Goal: Task Accomplishment & Management: Manage account settings

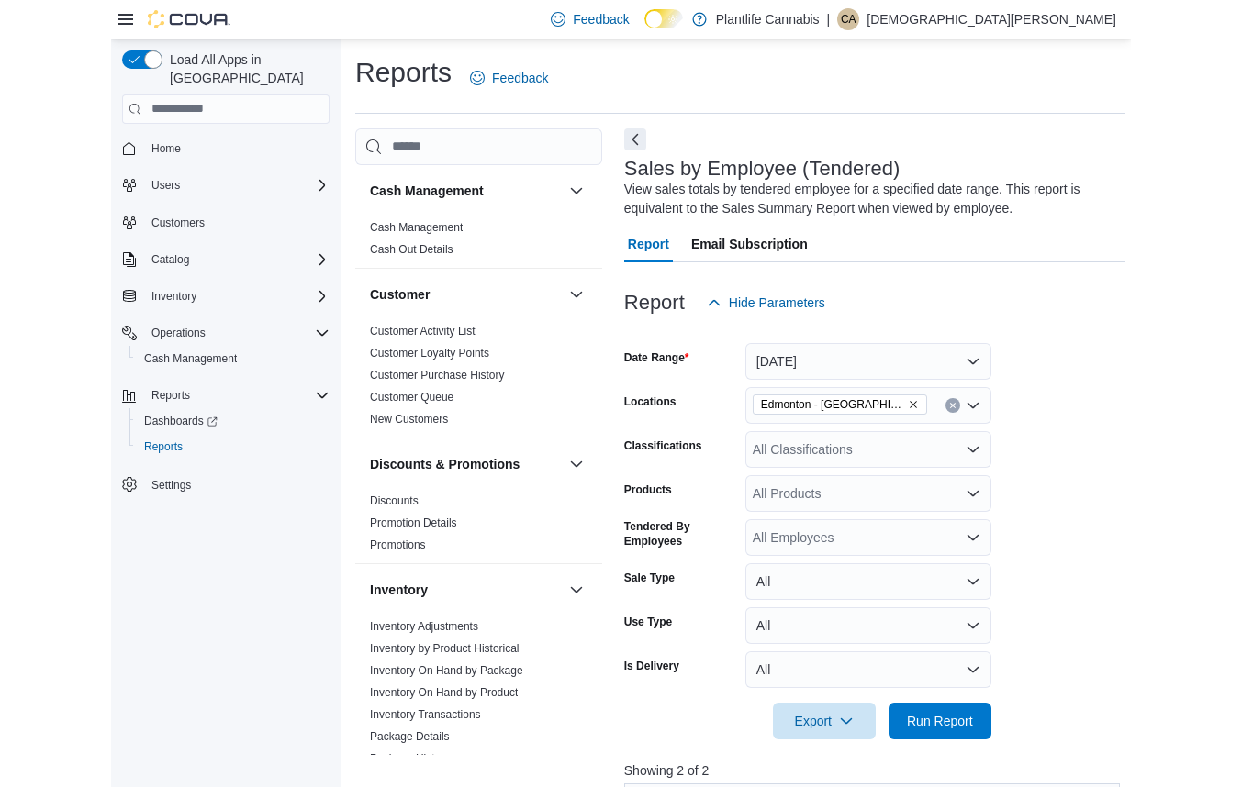
scroll to position [431, 0]
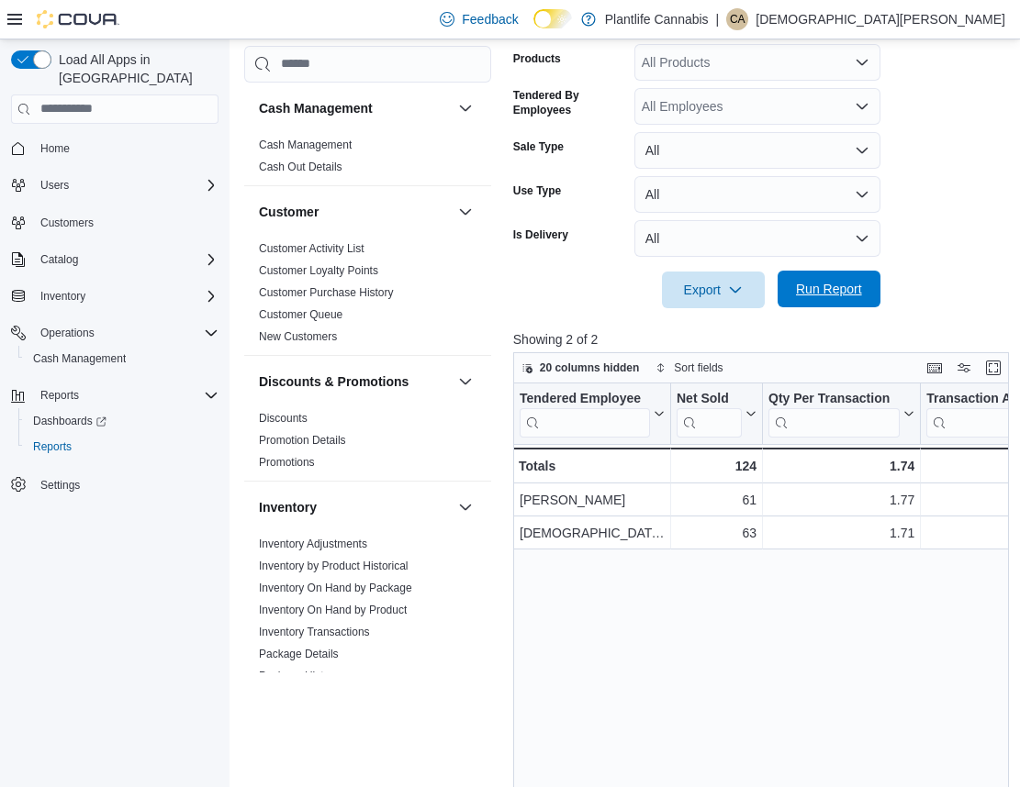
click at [839, 299] on span "Run Report" at bounding box center [828, 289] width 81 height 37
click at [853, 301] on span "Run Report" at bounding box center [828, 289] width 81 height 37
click at [864, 289] on span "Run Report" at bounding box center [828, 289] width 81 height 37
click at [852, 299] on span "Run Report" at bounding box center [828, 289] width 81 height 37
click at [850, 294] on span "Run Report" at bounding box center [829, 289] width 66 height 18
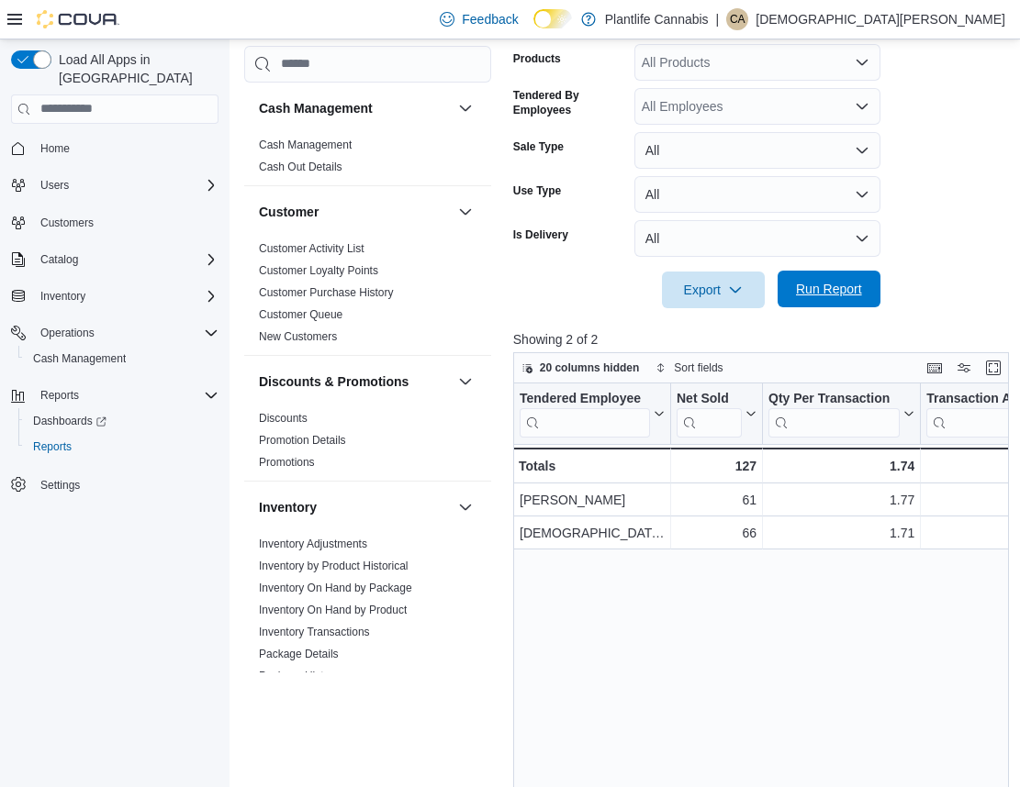
click at [849, 294] on span "Run Report" at bounding box center [829, 289] width 66 height 18
click at [848, 292] on span "Run Report" at bounding box center [829, 289] width 66 height 18
click at [837, 295] on span "Run Report" at bounding box center [829, 289] width 66 height 18
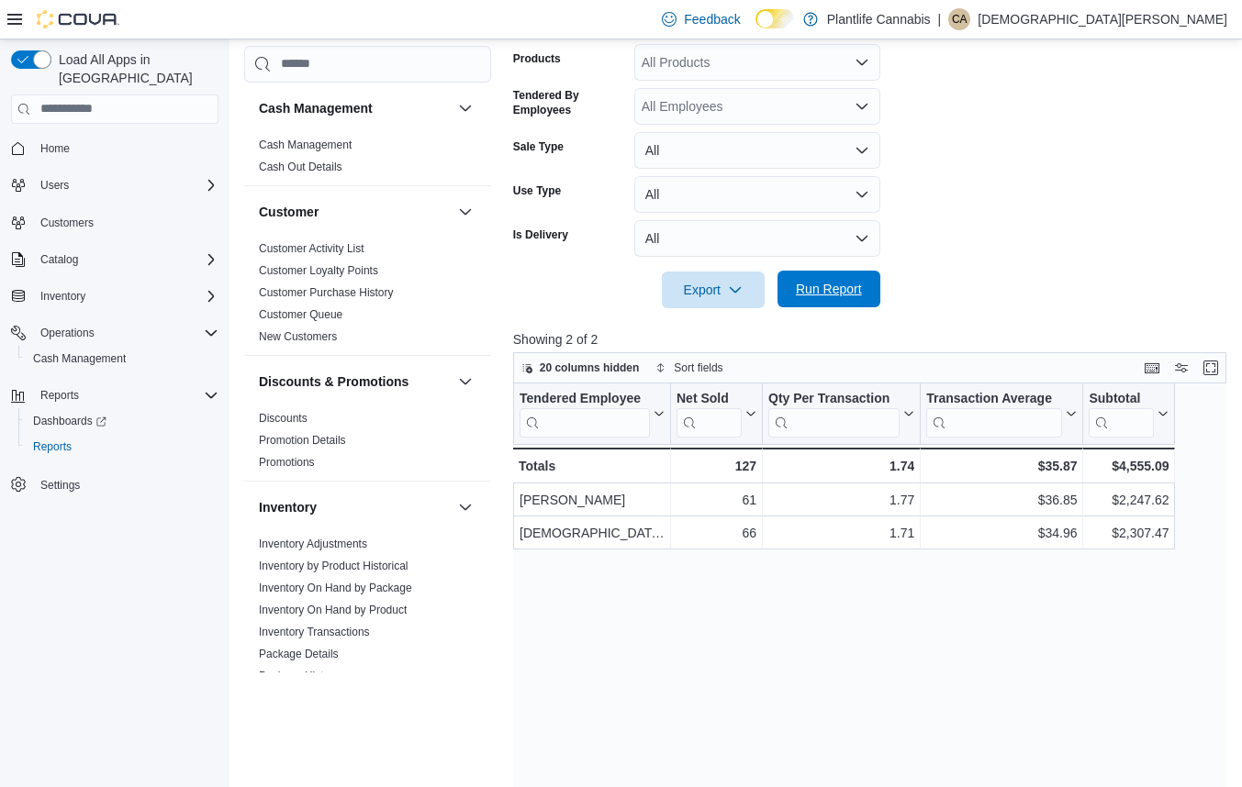
click at [839, 296] on span "Run Report" at bounding box center [829, 289] width 66 height 18
click at [839, 294] on span "Run Report" at bounding box center [829, 289] width 66 height 18
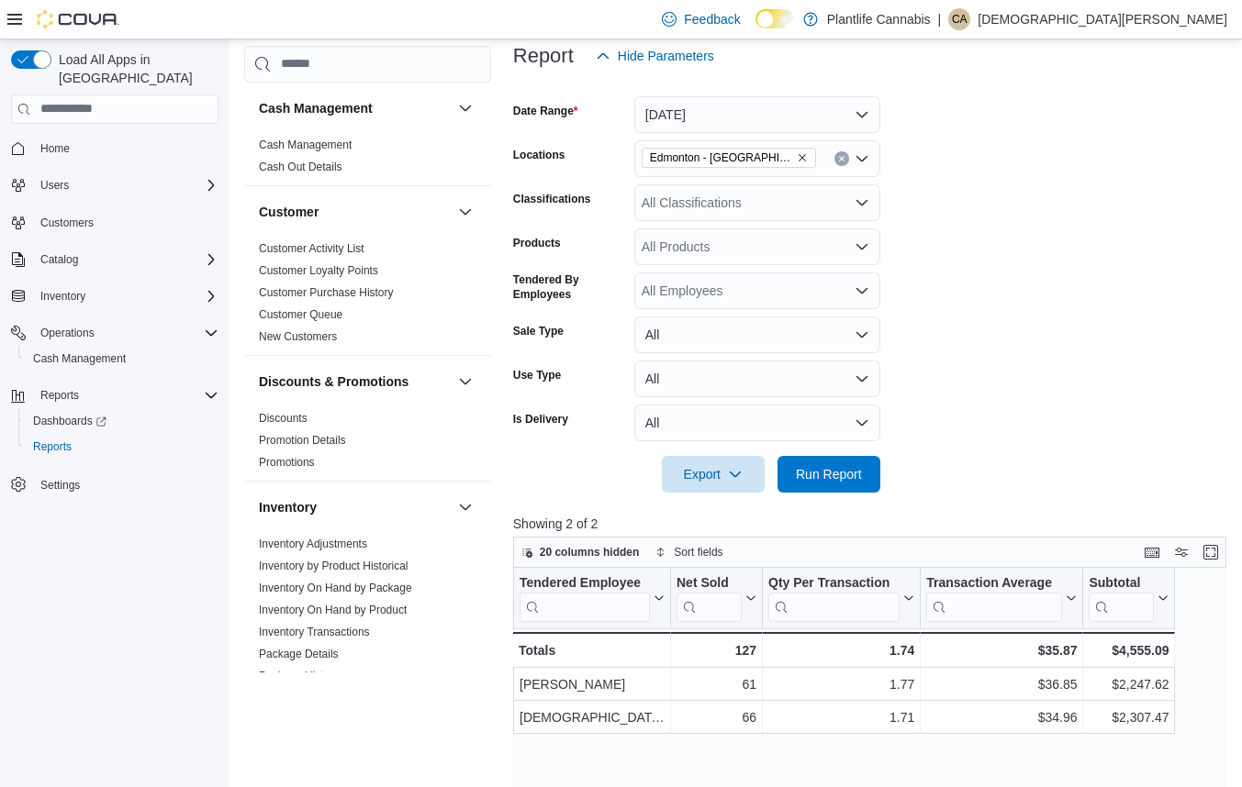
scroll to position [243, 0]
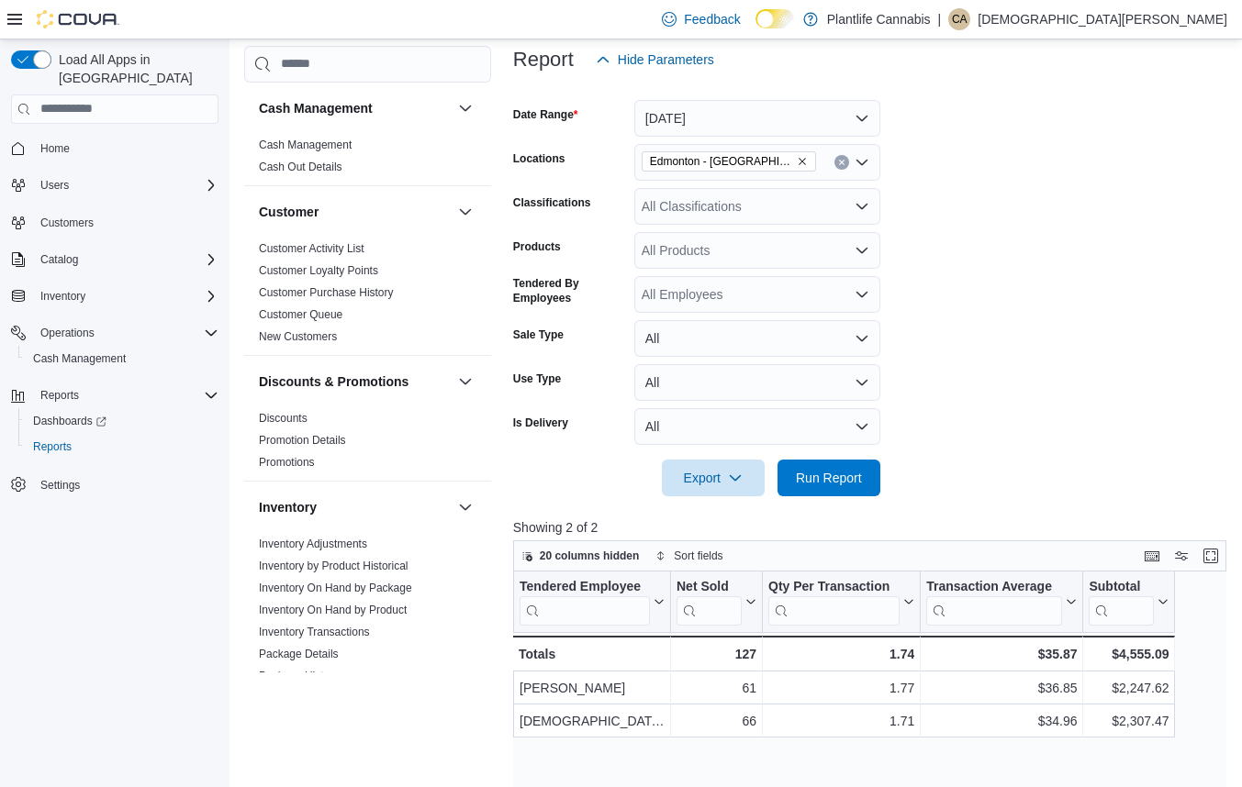
click at [716, 208] on div "All Classifications" at bounding box center [757, 206] width 246 height 37
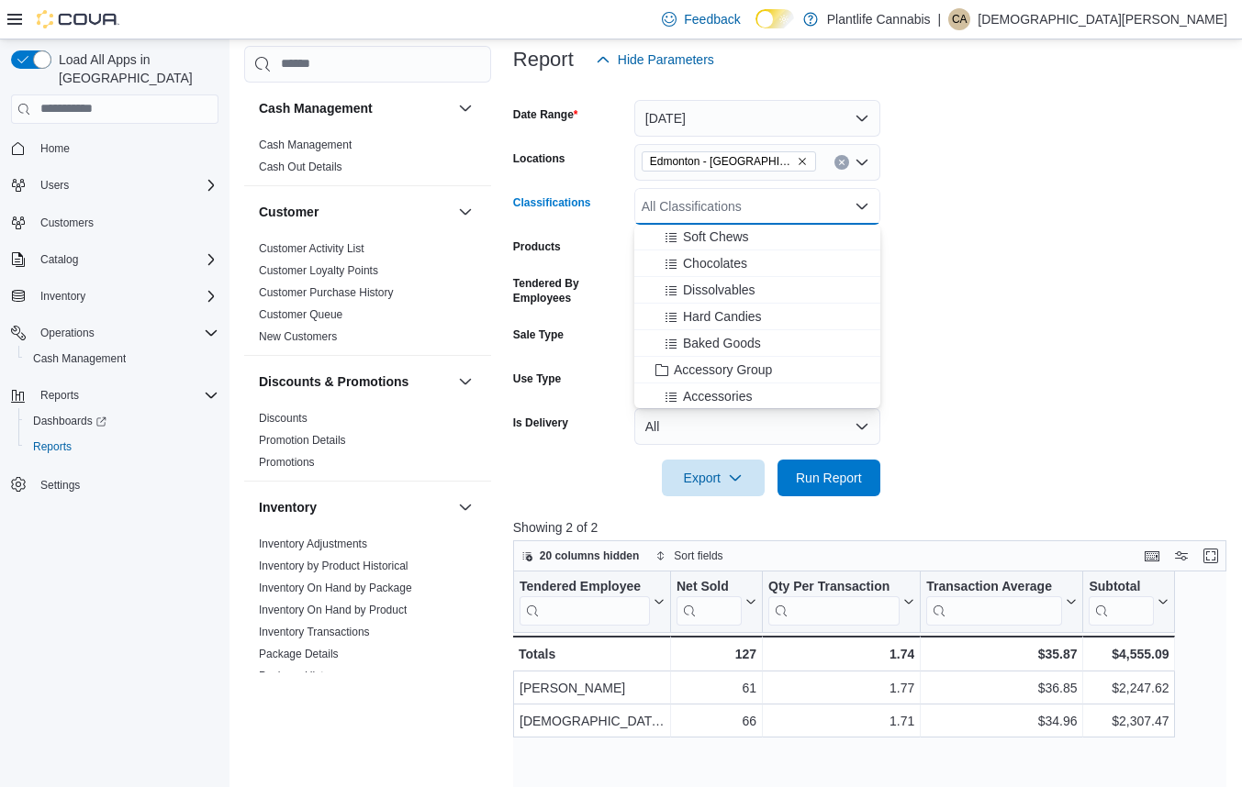
scroll to position [138, 0]
click at [762, 369] on span "Accessory Group" at bounding box center [723, 366] width 98 height 18
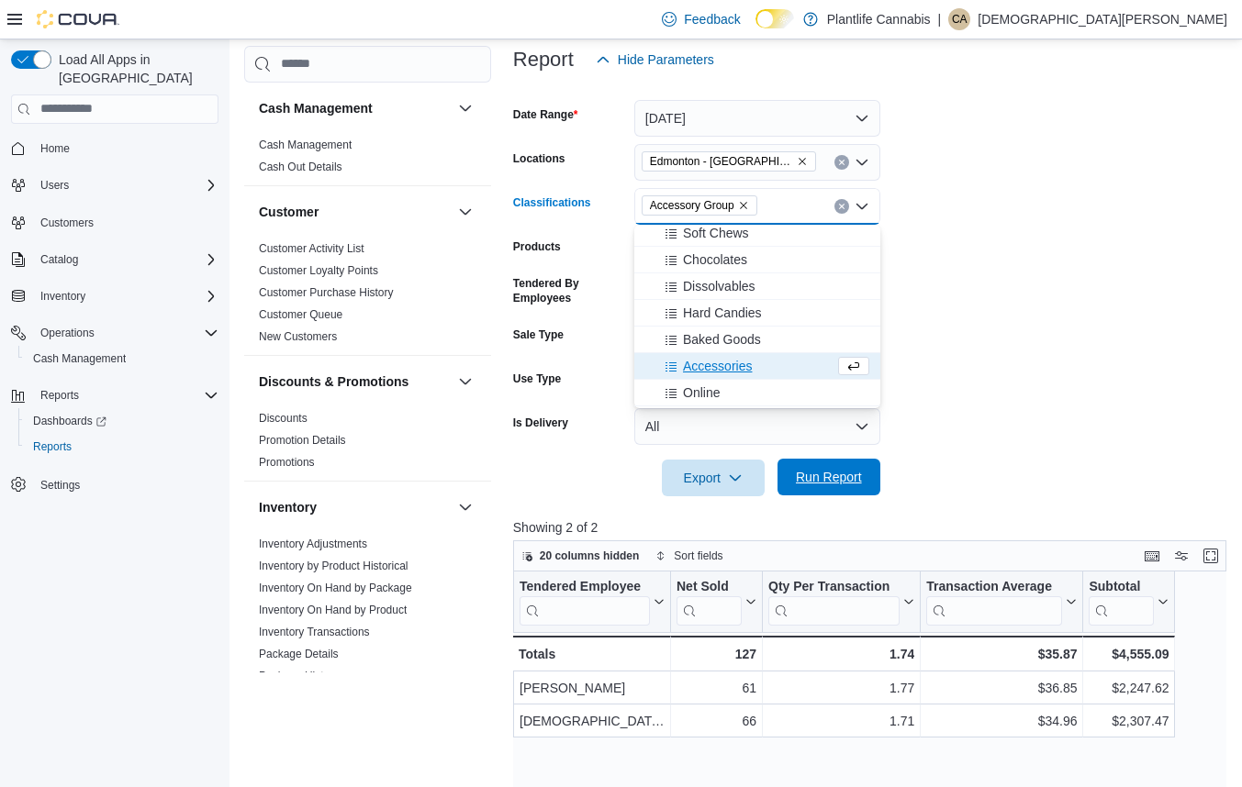
click at [852, 462] on span "Run Report" at bounding box center [828, 477] width 81 height 37
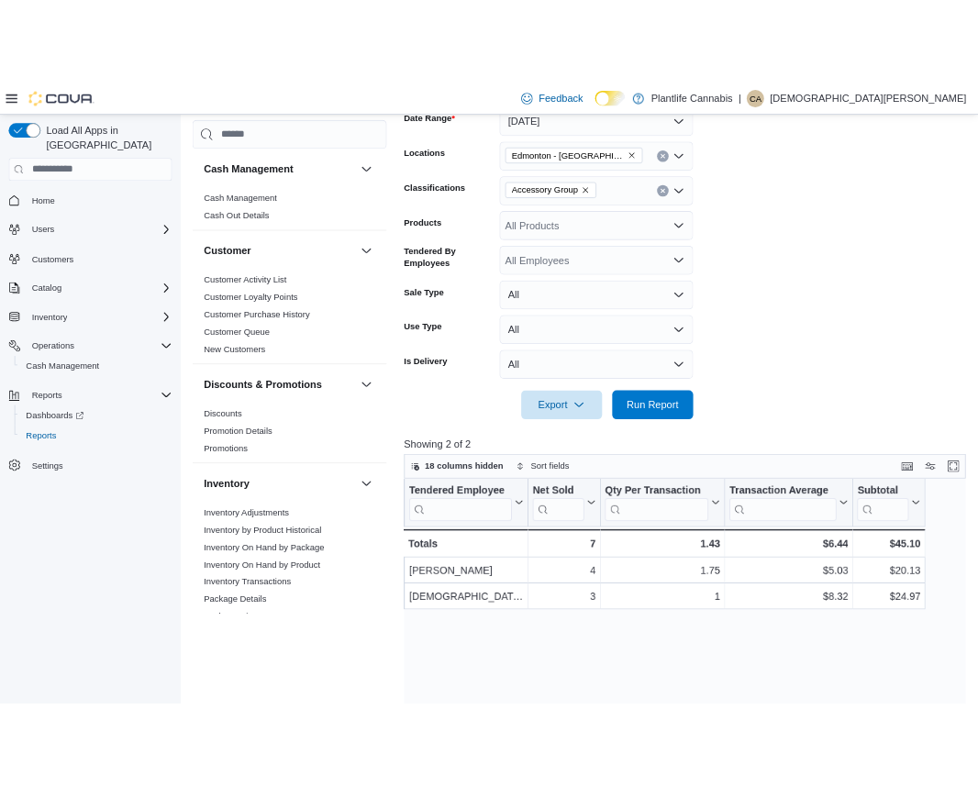
scroll to position [334, 0]
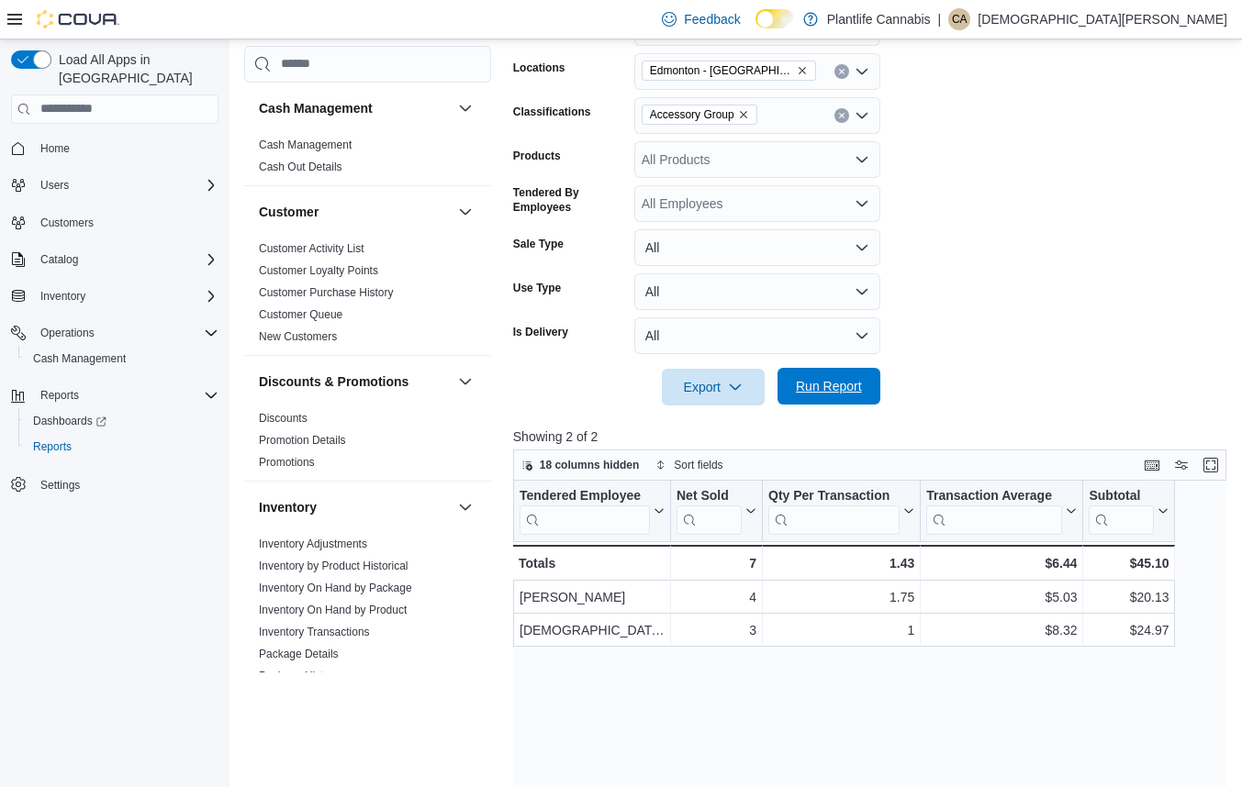
click at [832, 393] on span "Run Report" at bounding box center [829, 386] width 66 height 18
click at [852, 395] on span "Run Report" at bounding box center [829, 386] width 66 height 18
click at [850, 386] on span "Run Report" at bounding box center [829, 386] width 66 height 18
click at [831, 388] on span "Run Report" at bounding box center [829, 386] width 66 height 18
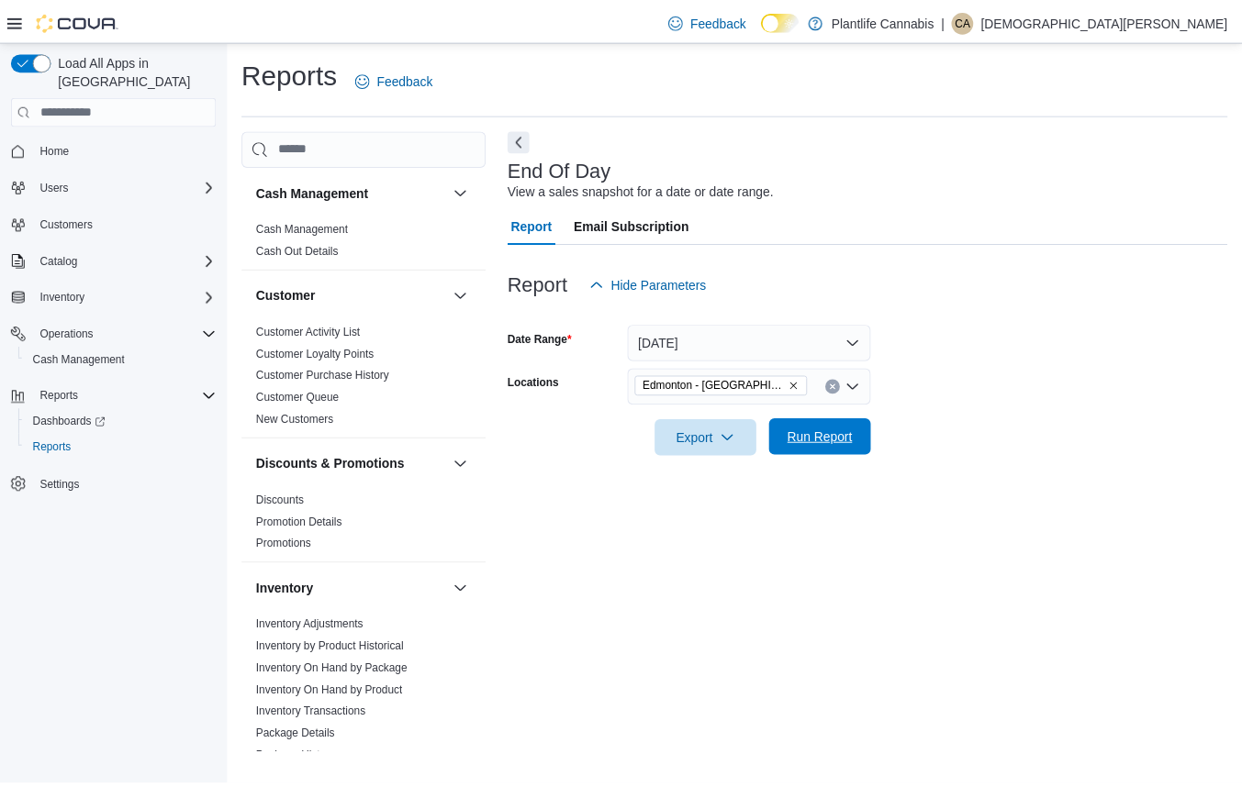
scroll to position [891, 0]
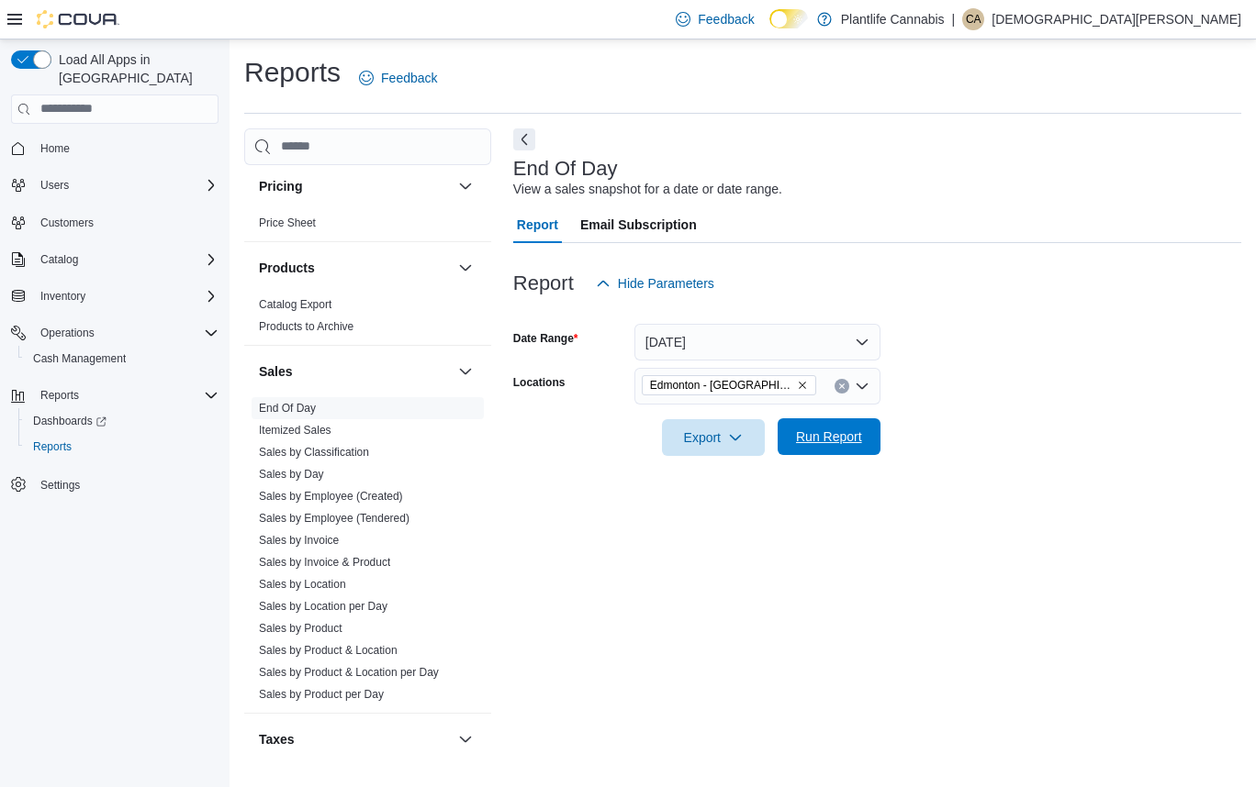
click at [825, 441] on span "Run Report" at bounding box center [829, 437] width 66 height 18
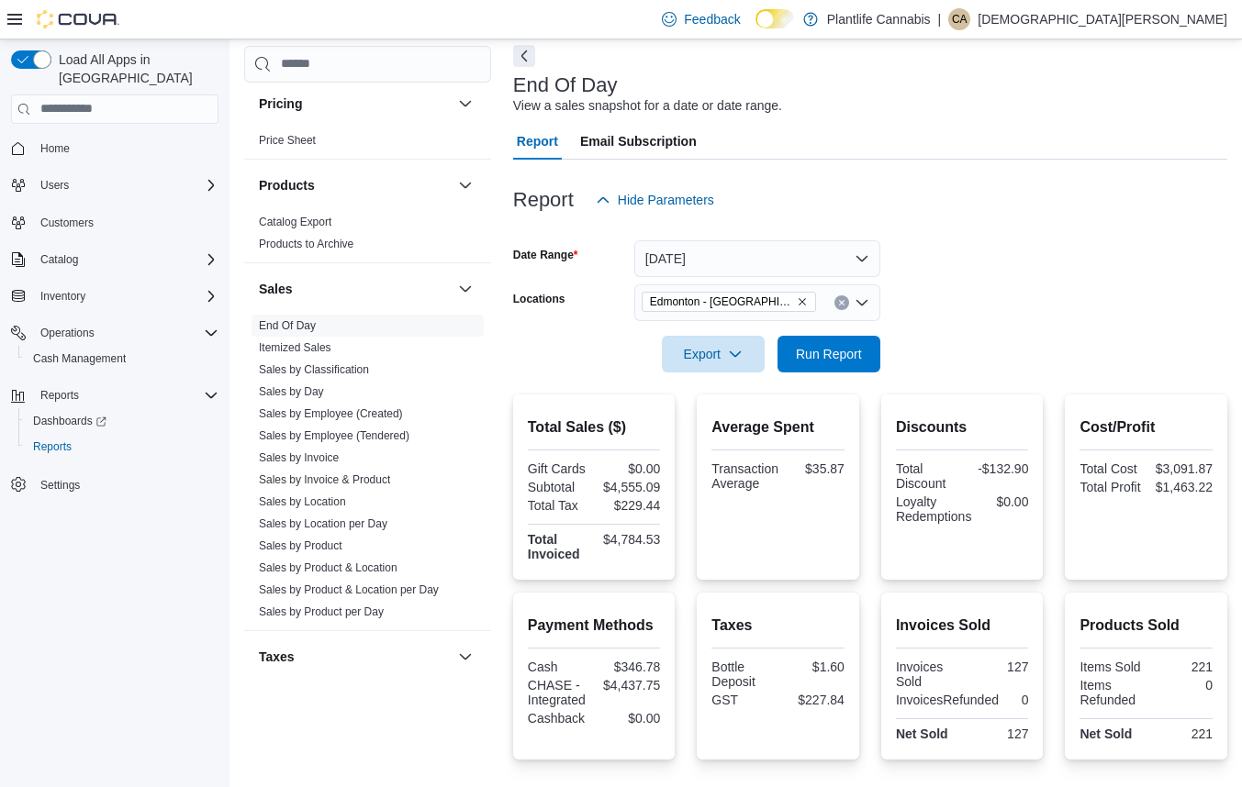
scroll to position [104, 0]
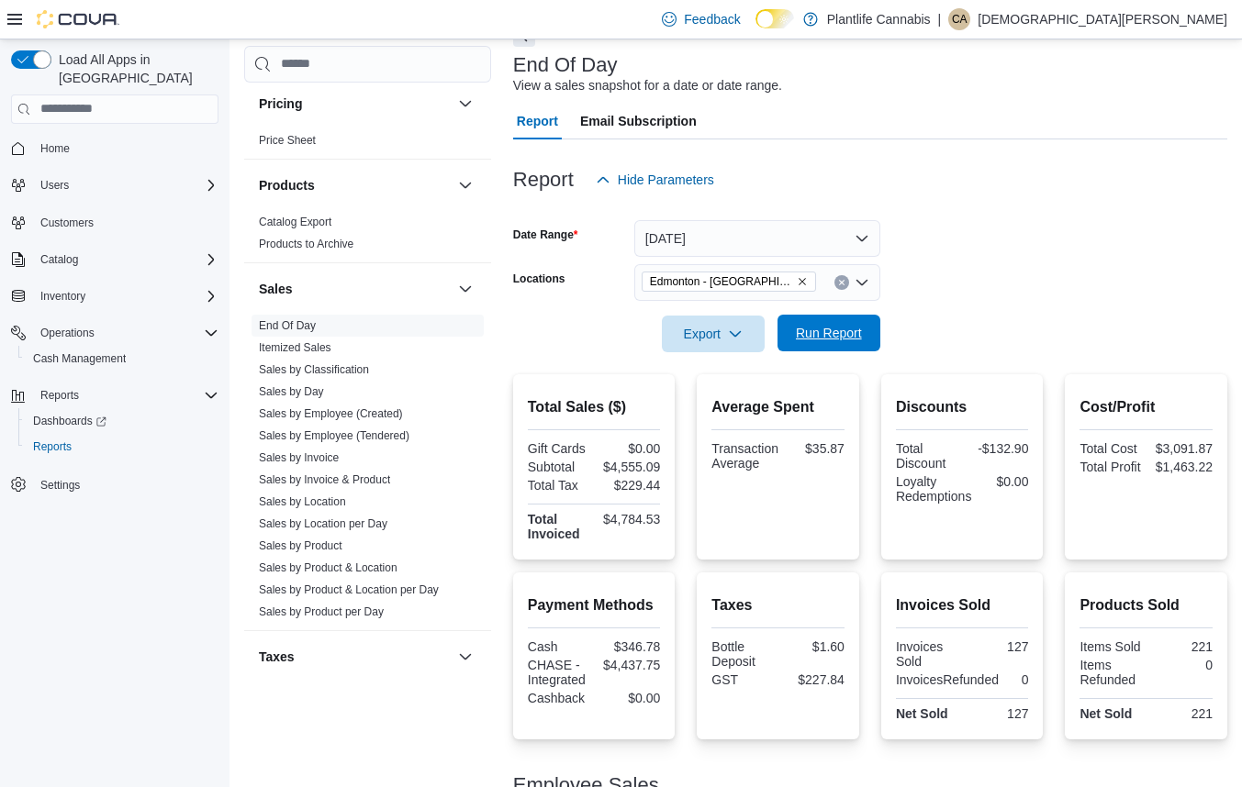
click at [867, 324] on span "Run Report" at bounding box center [828, 333] width 81 height 37
click at [853, 332] on span "Run Report" at bounding box center [829, 333] width 66 height 18
click at [843, 335] on span "Run Report" at bounding box center [829, 333] width 66 height 18
click at [840, 339] on span "Run Report" at bounding box center [829, 333] width 66 height 18
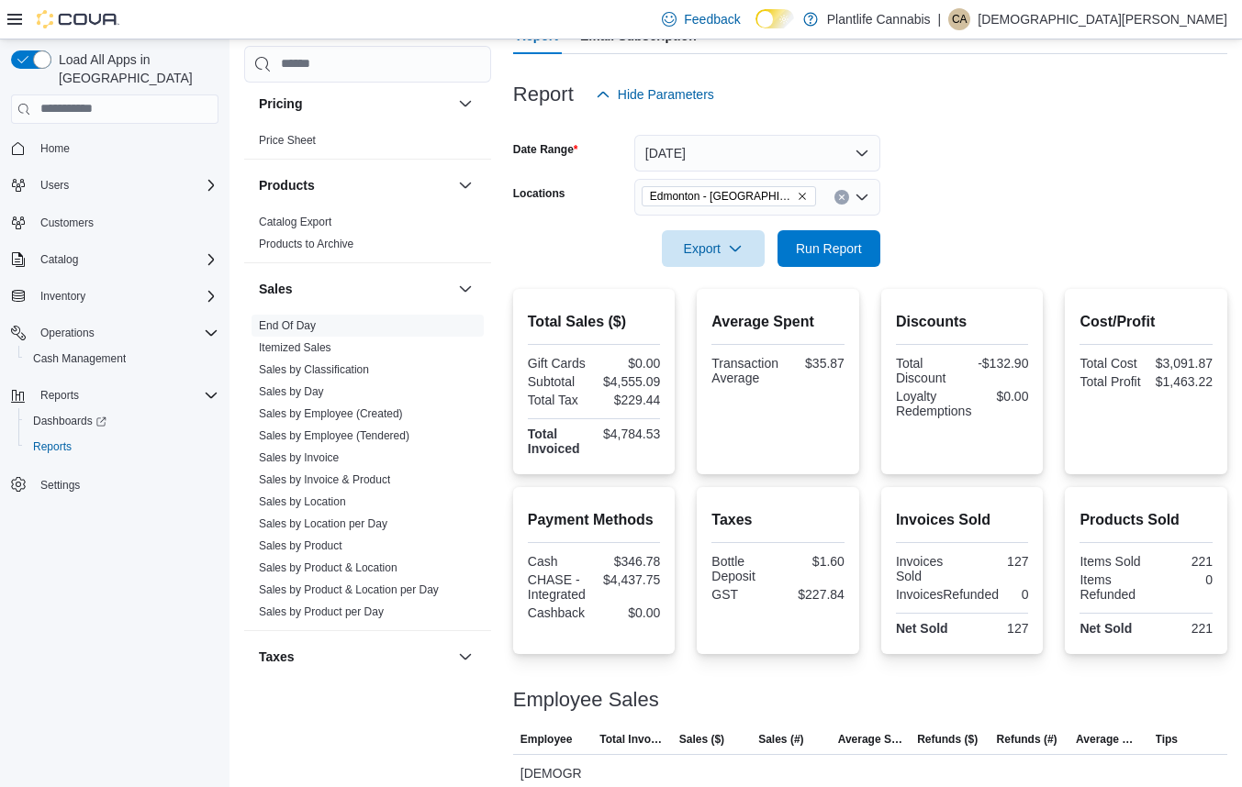
scroll to position [190, 0]
click at [832, 247] on span "Run Report" at bounding box center [829, 247] width 66 height 18
click at [830, 253] on span "Run Report" at bounding box center [829, 247] width 66 height 18
click at [832, 250] on span "Run Report" at bounding box center [829, 247] width 66 height 18
click at [835, 248] on span "Run Report" at bounding box center [829, 247] width 66 height 18
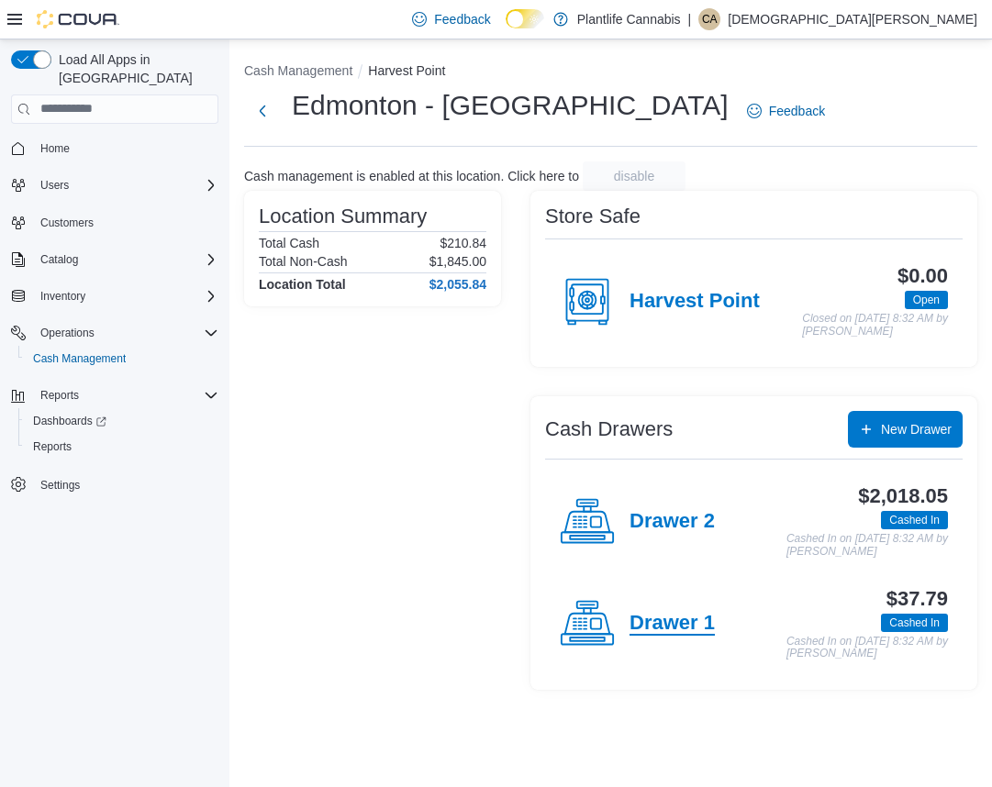
click at [697, 636] on h4 "Drawer 1" at bounding box center [672, 624] width 85 height 24
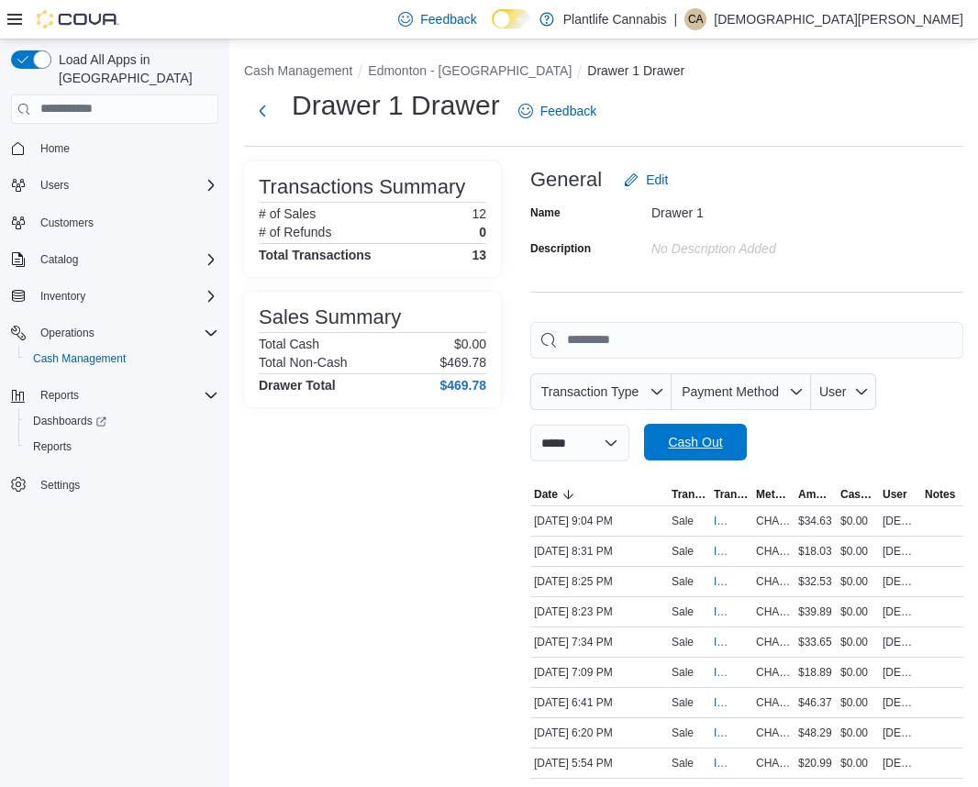
click at [697, 441] on span "Cash Out" at bounding box center [695, 442] width 54 height 18
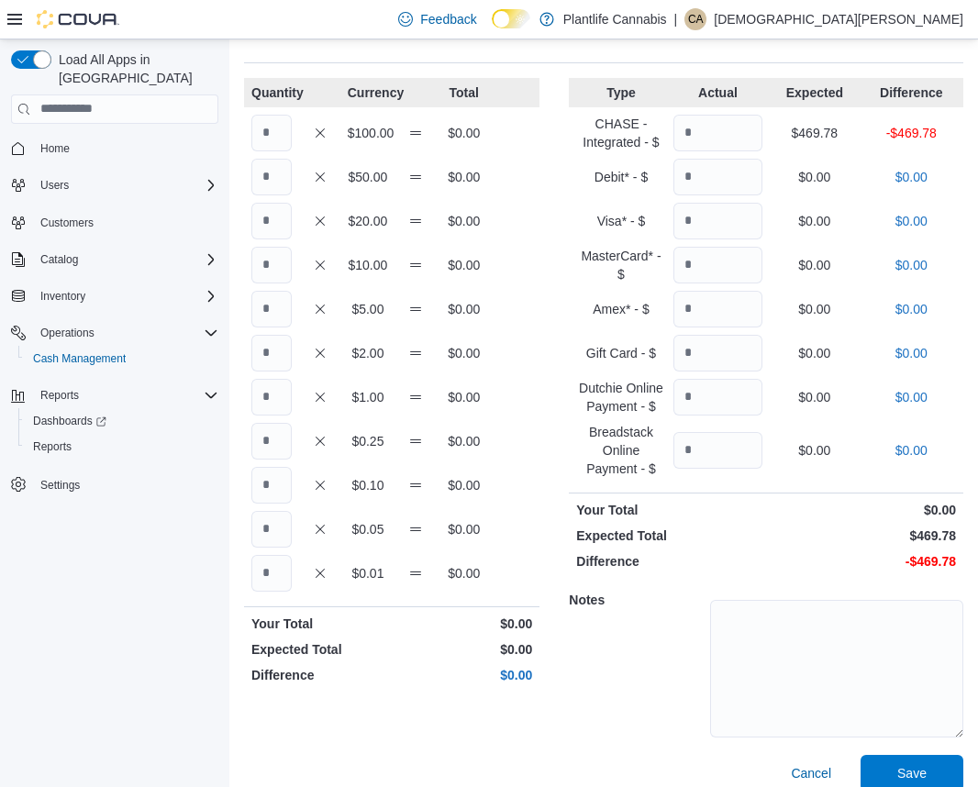
scroll to position [103, 0]
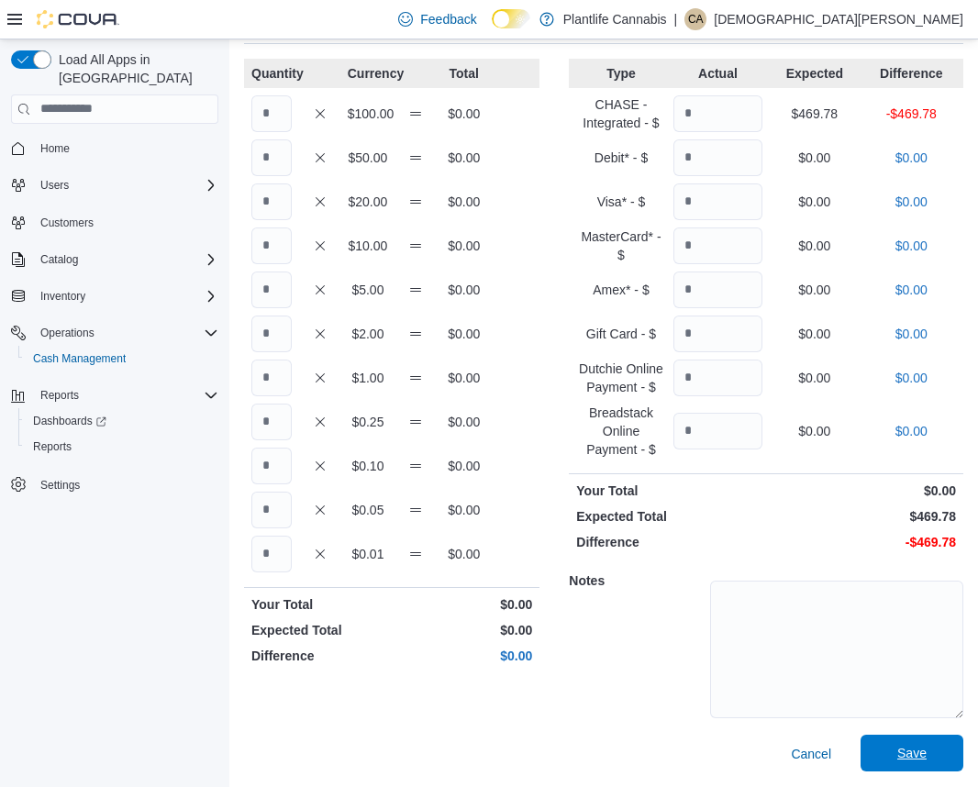
click at [940, 749] on span "Save" at bounding box center [912, 753] width 81 height 37
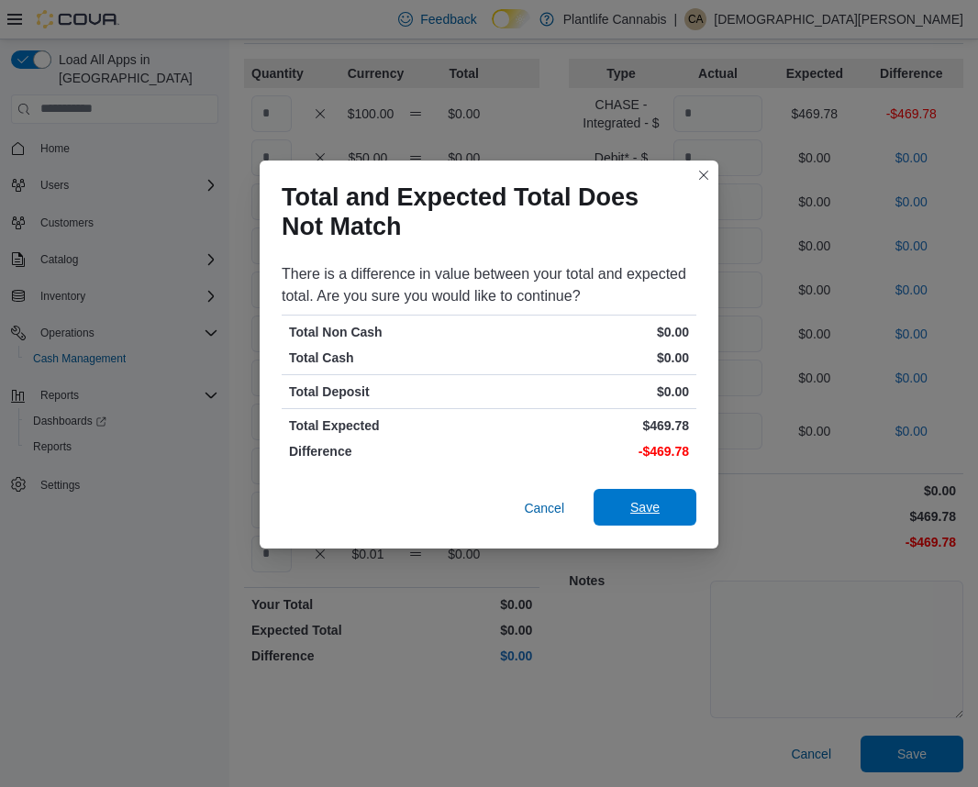
click at [670, 517] on span "Save" at bounding box center [645, 507] width 81 height 37
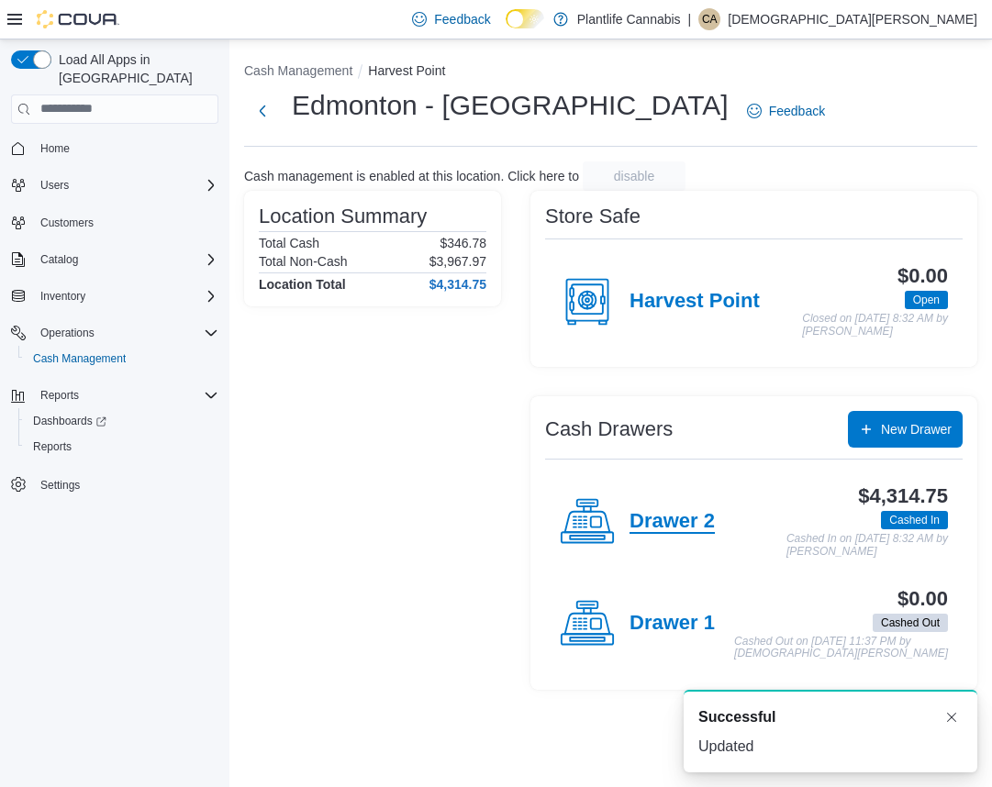
click at [655, 534] on h4 "Drawer 2" at bounding box center [672, 522] width 85 height 24
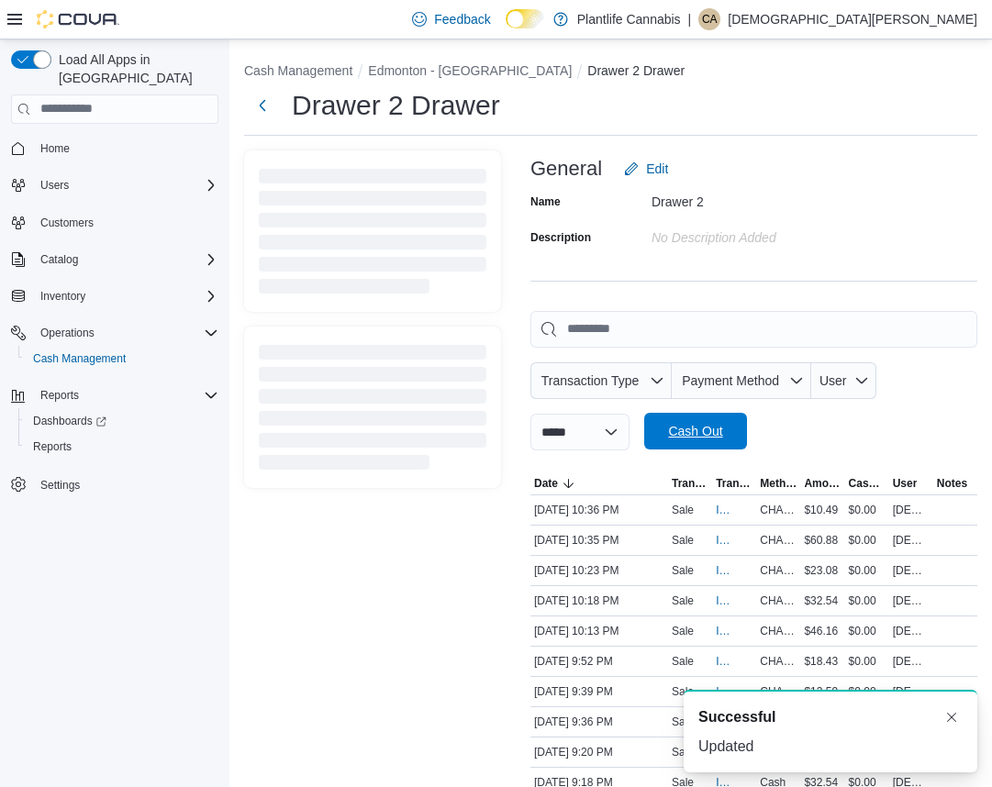
click at [722, 441] on span "Cash Out" at bounding box center [695, 431] width 54 height 18
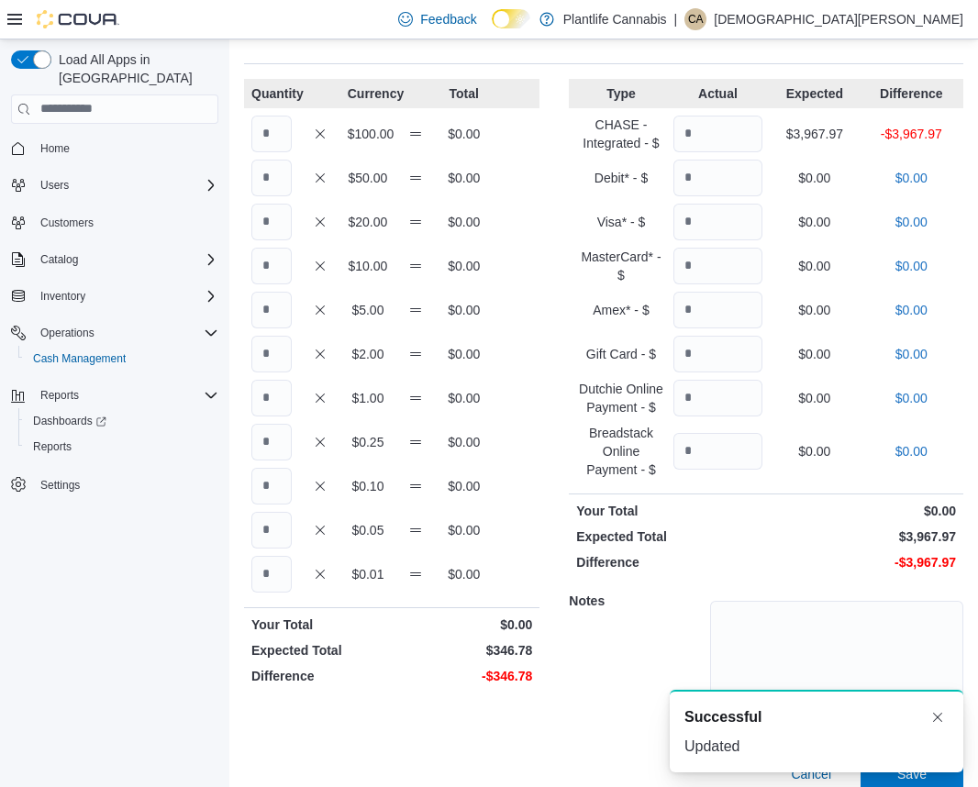
scroll to position [103, 0]
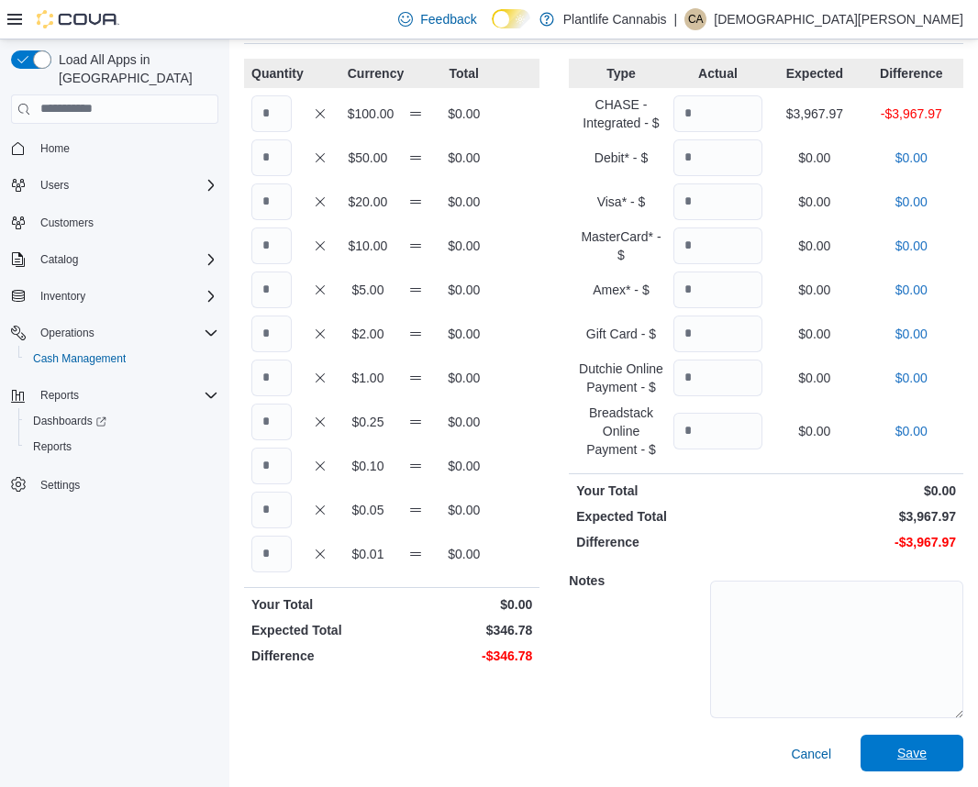
click at [918, 757] on span "Save" at bounding box center [912, 753] width 29 height 18
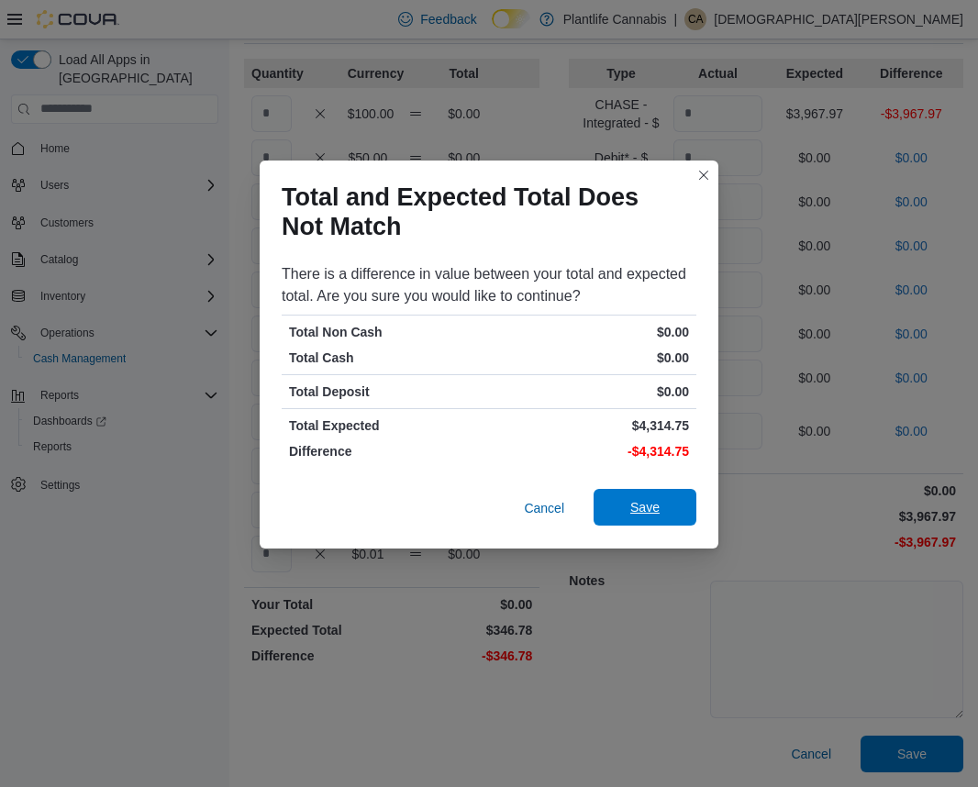
click at [687, 518] on button "Save" at bounding box center [645, 507] width 103 height 37
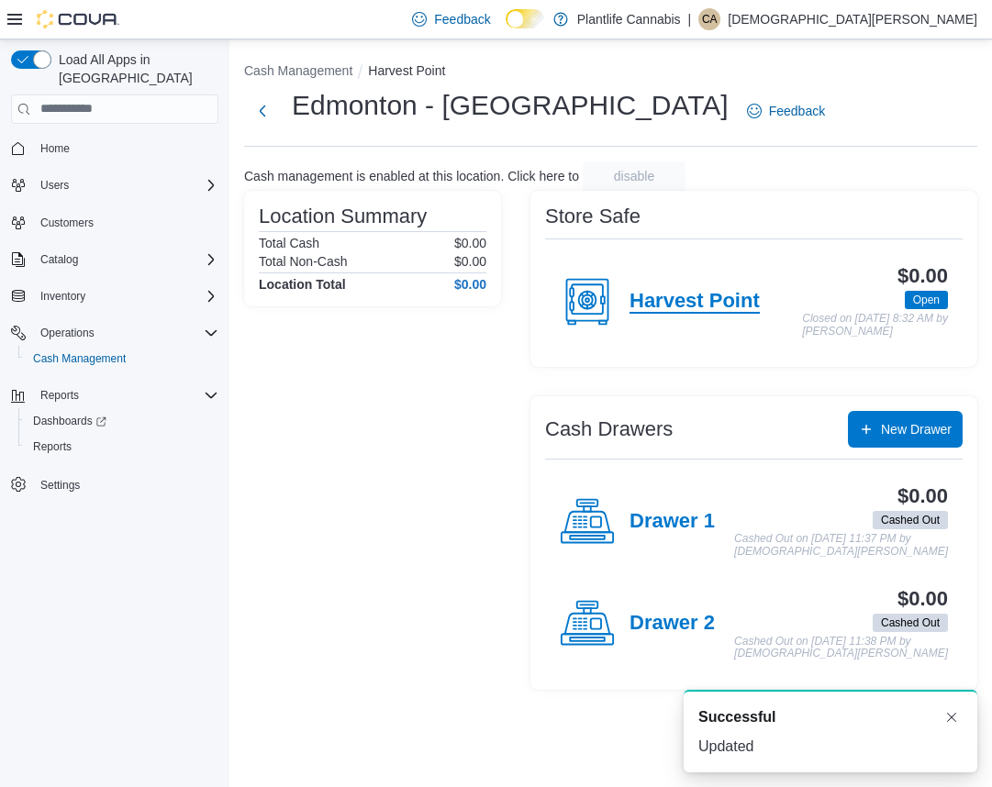
click at [650, 304] on h4 "Harvest Point" at bounding box center [695, 302] width 130 height 24
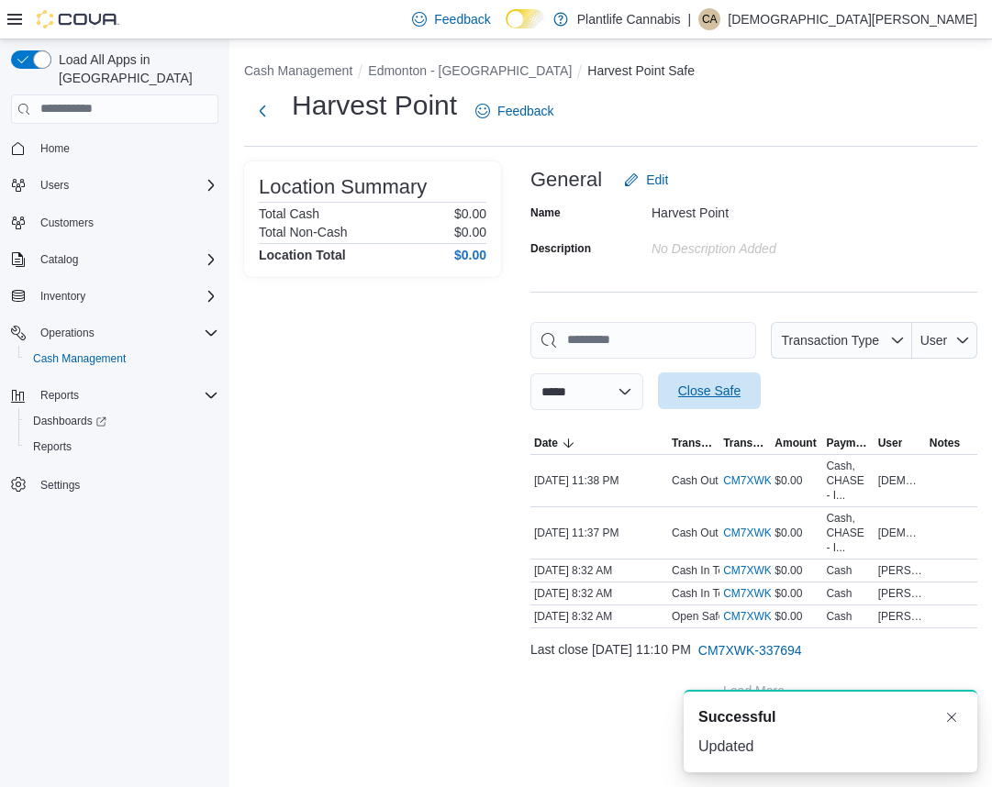
click at [740, 396] on span "Close Safe" at bounding box center [709, 391] width 62 height 18
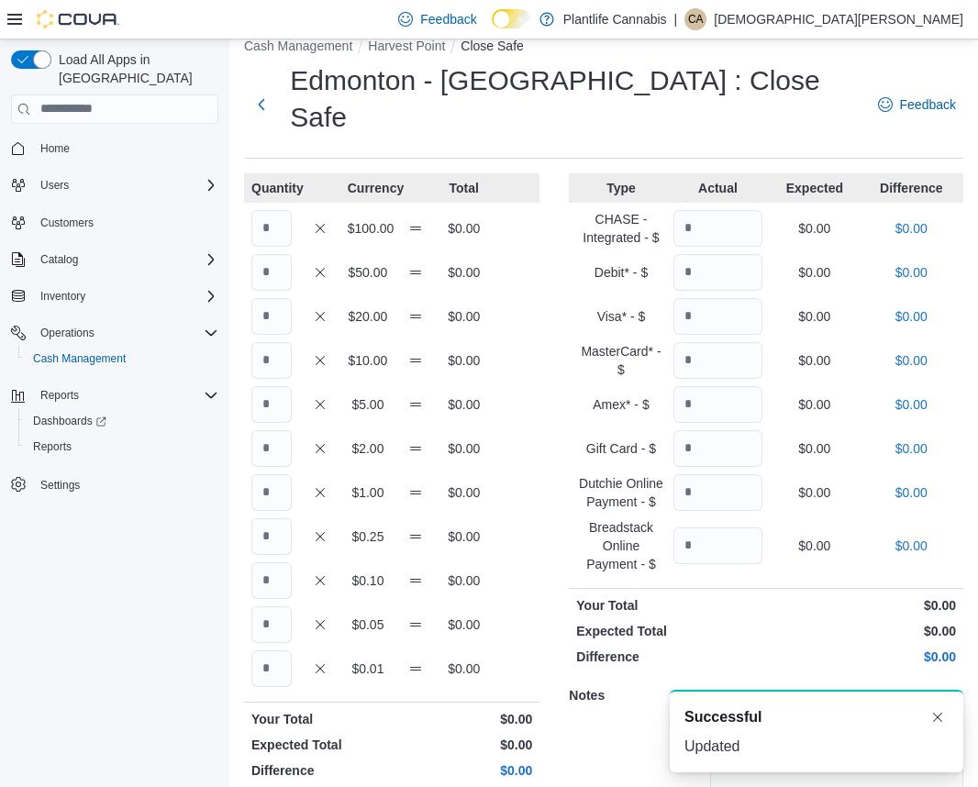
scroll to position [103, 0]
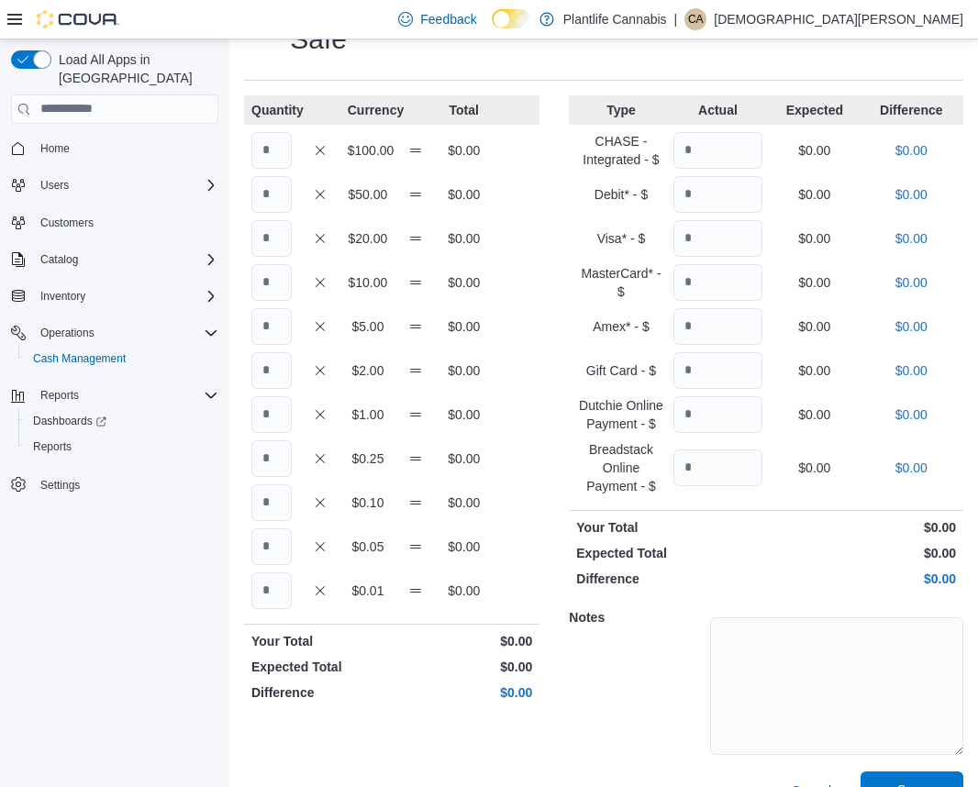
click at [919, 772] on span "Save" at bounding box center [912, 790] width 81 height 37
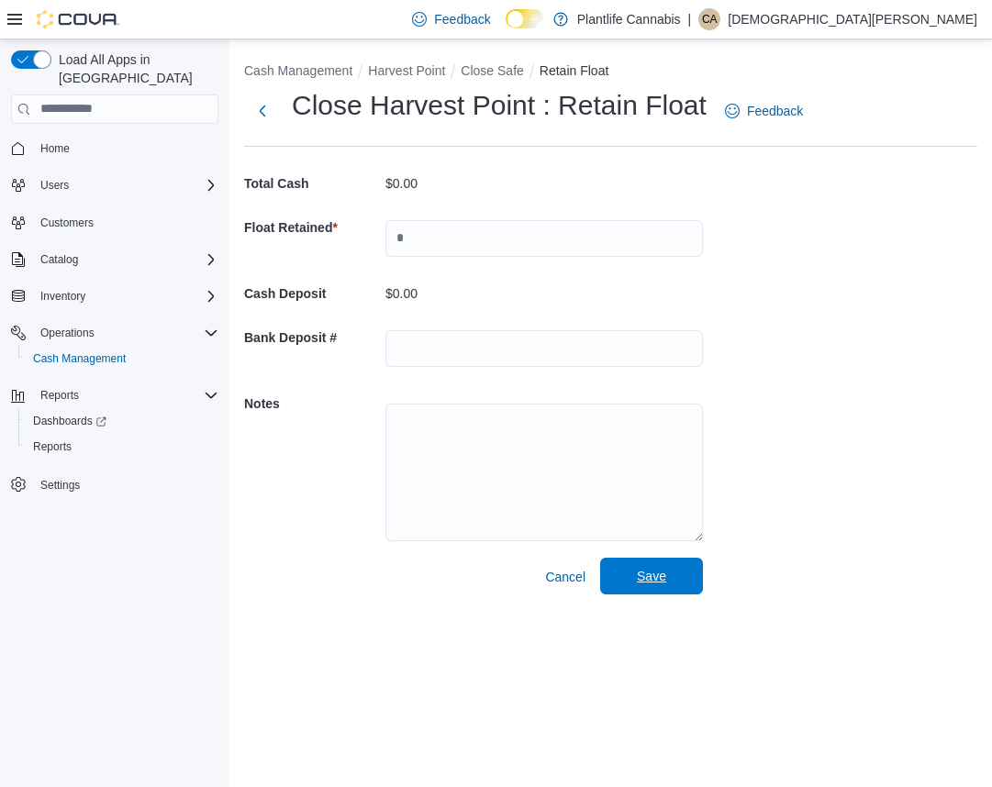
click at [665, 582] on span "Save" at bounding box center [651, 576] width 29 height 18
